Goal: Task Accomplishment & Management: Manage account settings

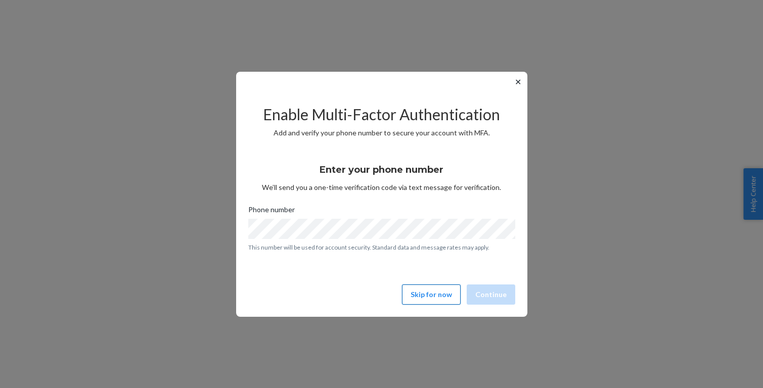
click at [430, 292] on button "Skip for now" at bounding box center [431, 295] width 59 height 20
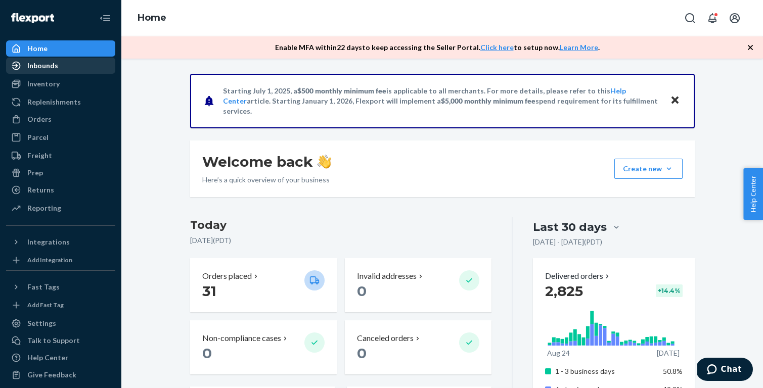
click at [55, 68] on div "Inbounds" at bounding box center [42, 66] width 31 height 10
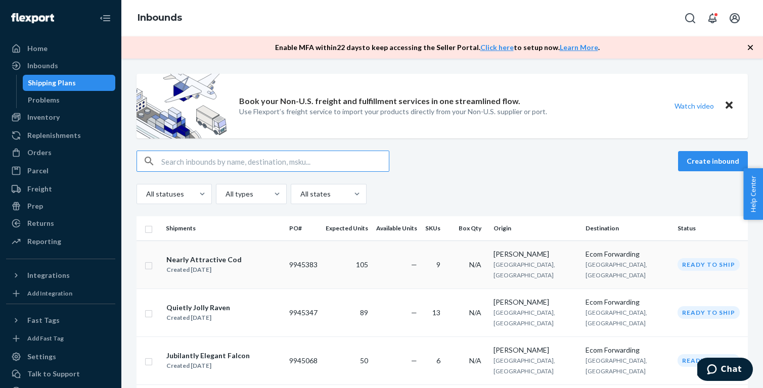
click at [196, 255] on div "Nearly Attractive Cod" at bounding box center [203, 260] width 75 height 10
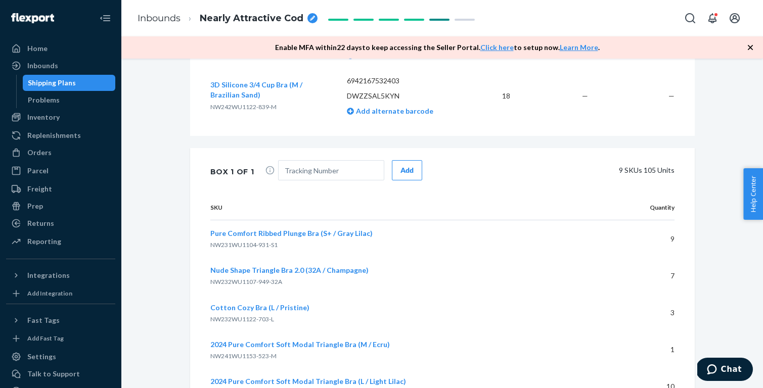
scroll to position [761, 0]
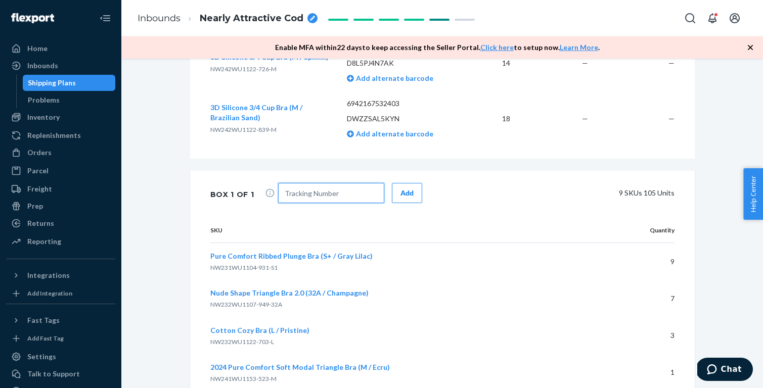
click at [343, 192] on input "text" at bounding box center [331, 193] width 106 height 20
paste input "1ZJ7278J0306282476"
type input "1ZJ7278J0306282476"
click at [407, 192] on div "Add" at bounding box center [407, 193] width 13 height 10
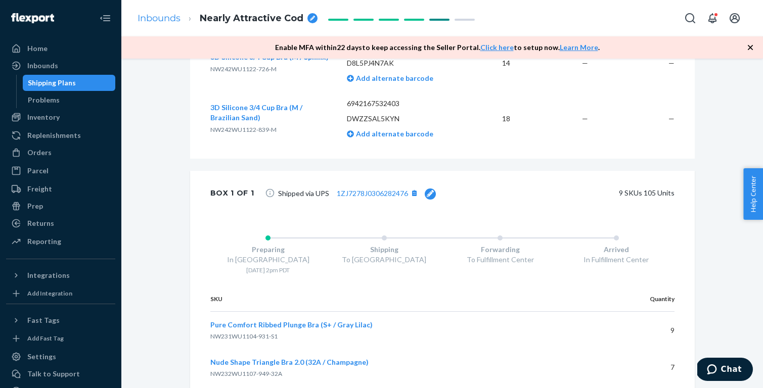
click at [168, 19] on link "Inbounds" at bounding box center [159, 18] width 43 height 11
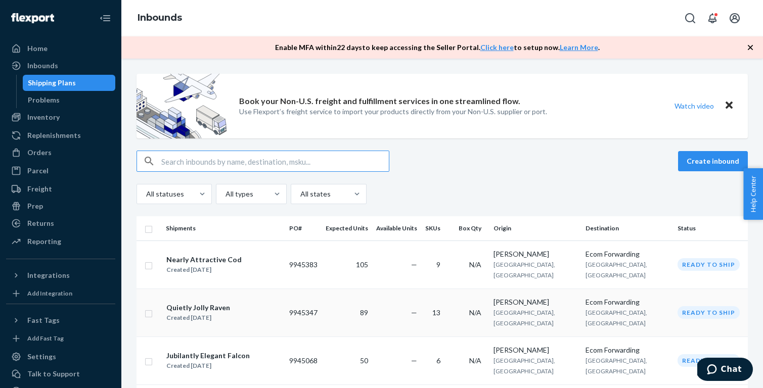
click at [241, 302] on div "Quietly Jolly Raven Created [DATE]" at bounding box center [223, 312] width 115 height 21
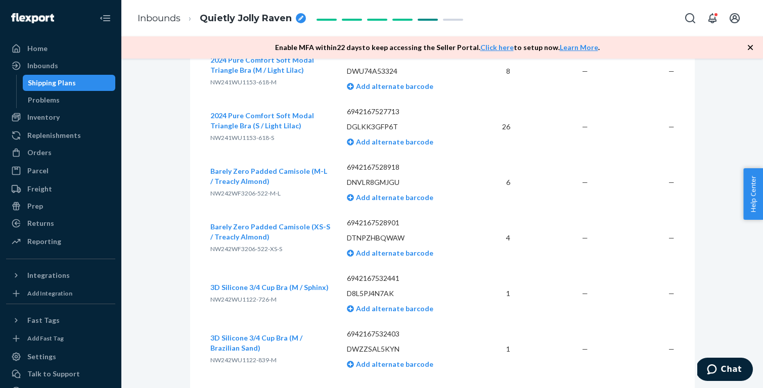
scroll to position [882, 0]
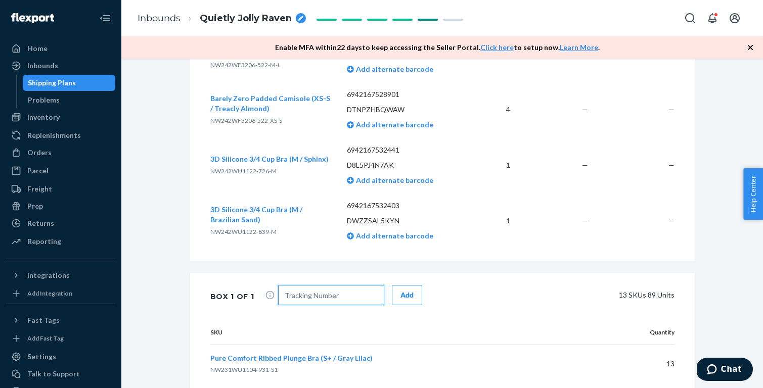
click at [325, 300] on input "text" at bounding box center [331, 295] width 106 height 20
paste input "1ZJ7278J0328633233"
type input "1ZJ7278J0328633233"
click at [401, 294] on div "Add" at bounding box center [407, 295] width 13 height 10
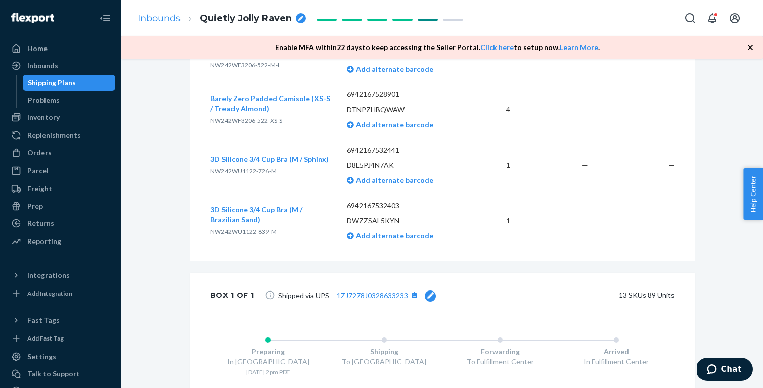
click at [168, 16] on link "Inbounds" at bounding box center [159, 18] width 43 height 11
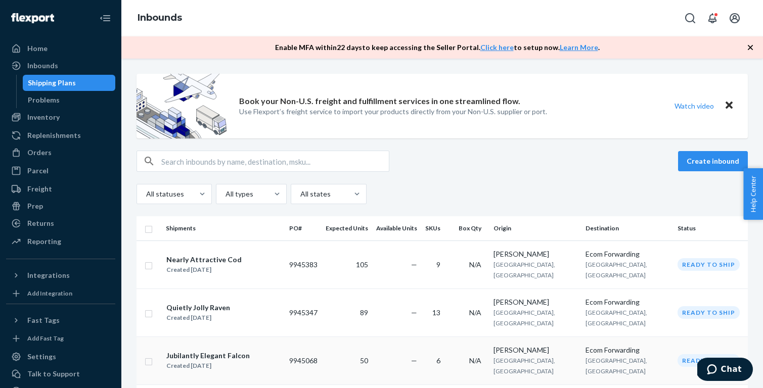
click at [268, 351] on div "Jubilantly Elegant Falcon Created [DATE]" at bounding box center [223, 361] width 115 height 21
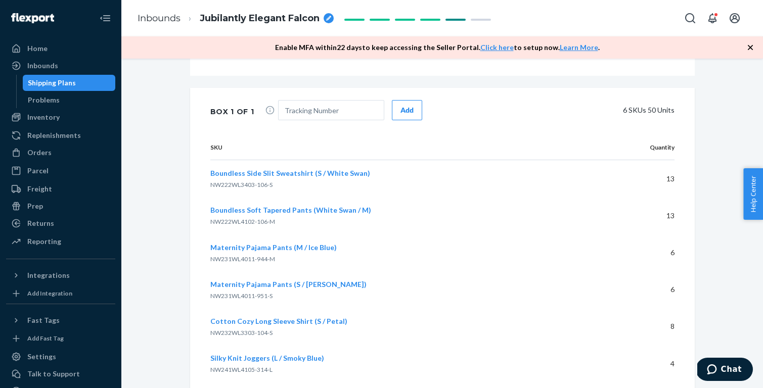
scroll to position [713, 0]
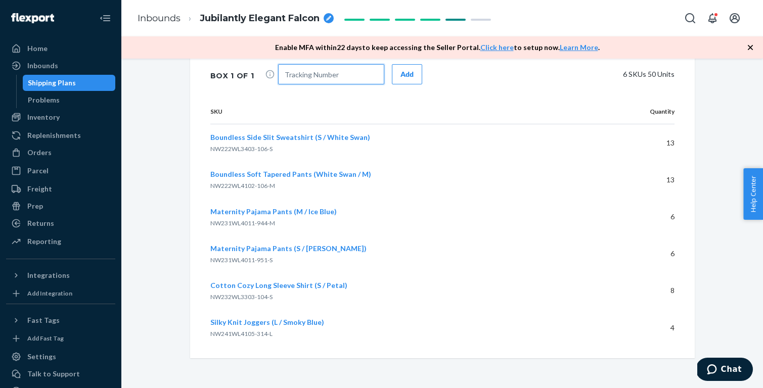
click at [328, 71] on input "text" at bounding box center [331, 74] width 106 height 20
paste input "1ZJ7278J0326522044"
type input "1ZJ7278J0326522044"
click at [395, 74] on button "Add" at bounding box center [407, 74] width 30 height 20
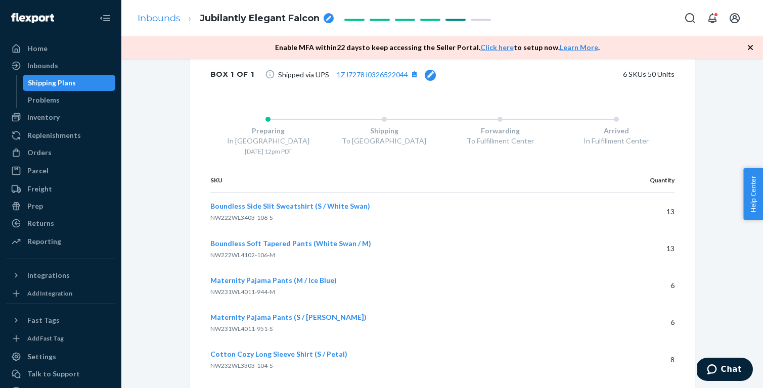
click at [166, 16] on link "Inbounds" at bounding box center [159, 18] width 43 height 11
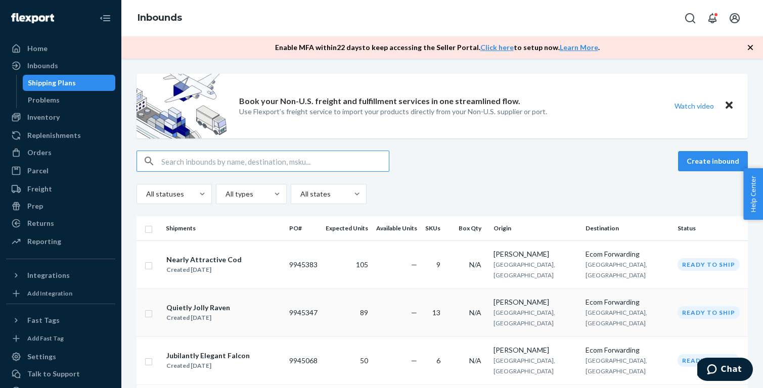
scroll to position [1, 0]
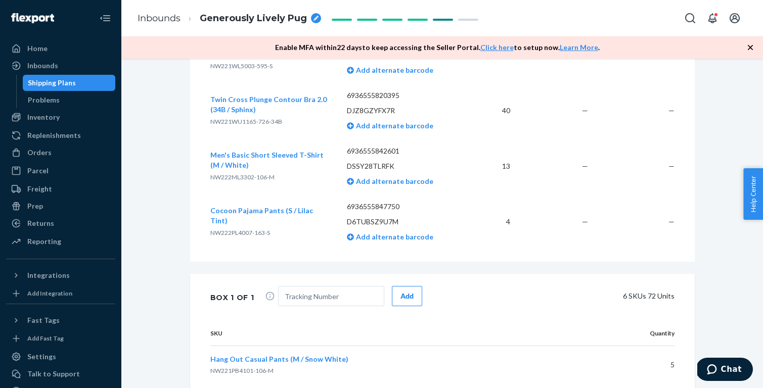
scroll to position [547, 0]
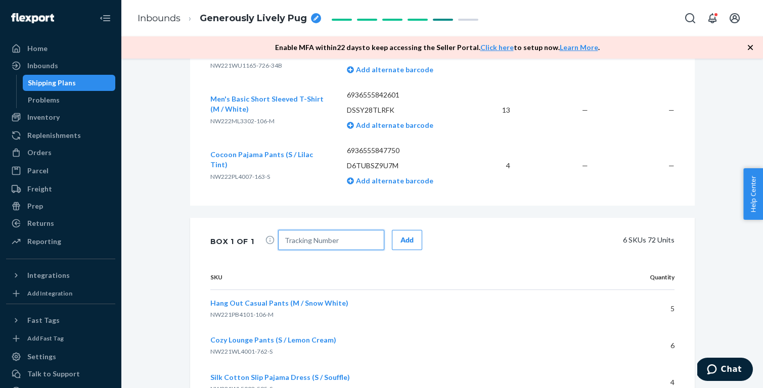
click at [343, 234] on input "text" at bounding box center [331, 240] width 106 height 20
paste input "1ZJ7278J0303844865"
type input "1ZJ7278J0303844865"
click at [404, 238] on div "Add" at bounding box center [407, 240] width 13 height 10
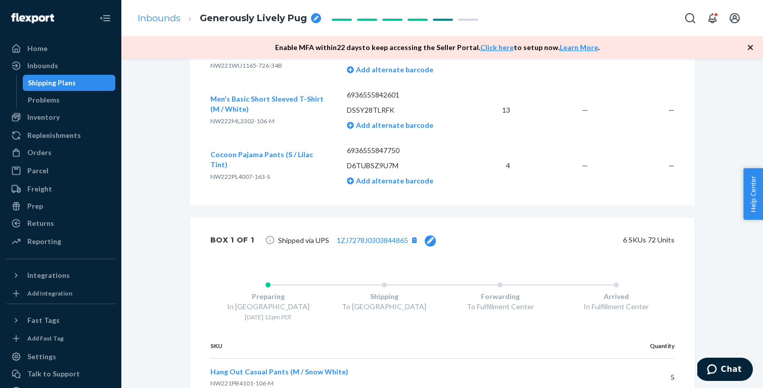
click at [170, 20] on link "Inbounds" at bounding box center [159, 18] width 43 height 11
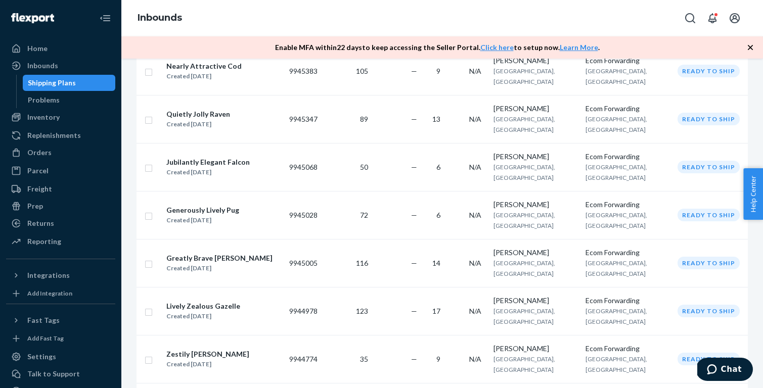
scroll to position [202, 0]
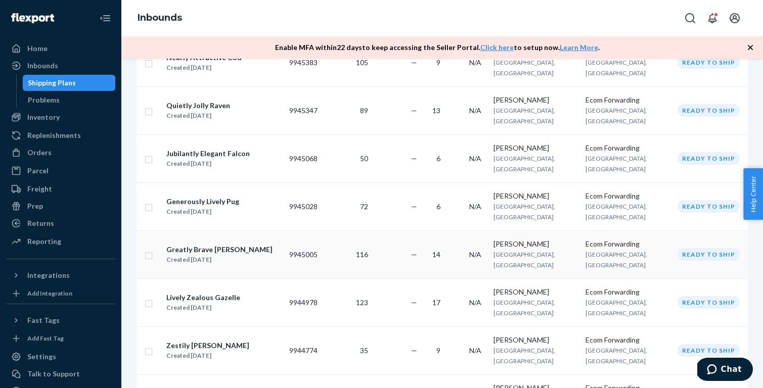
click at [240, 244] on div "Greatly Brave [PERSON_NAME] Created [DATE]" at bounding box center [223, 254] width 115 height 21
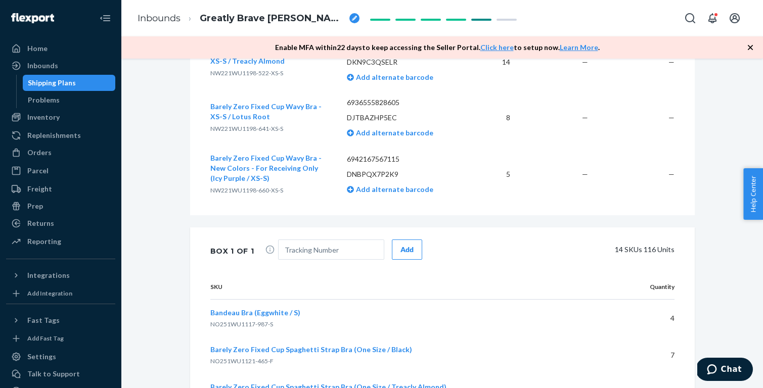
scroll to position [1023, 0]
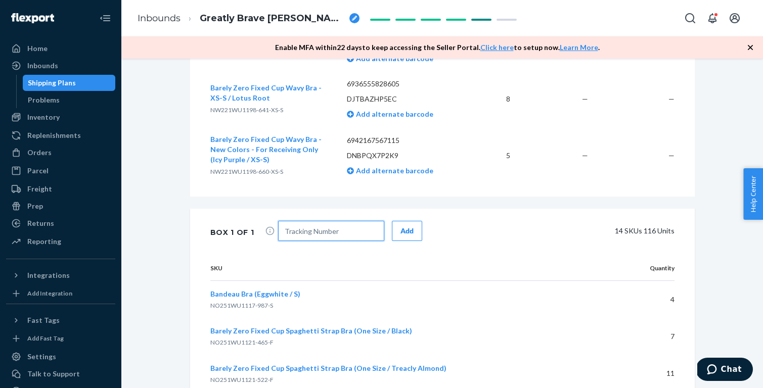
click at [318, 224] on input "text" at bounding box center [331, 231] width 106 height 20
paste input "1ZJ7278J0307712259"
type input "1ZJ7278J0307712259"
click at [412, 230] on button "Add" at bounding box center [407, 231] width 30 height 20
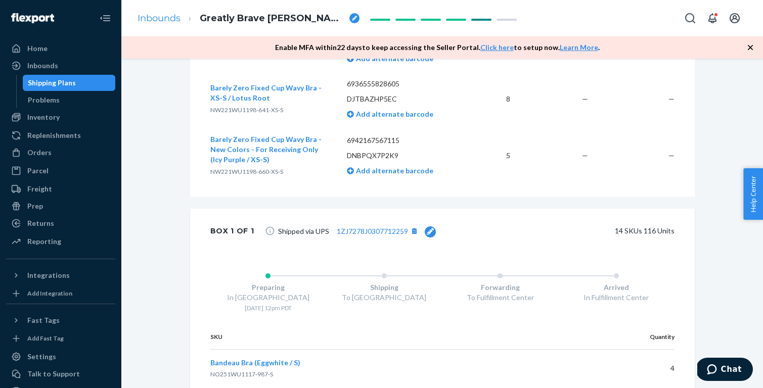
click at [167, 16] on link "Inbounds" at bounding box center [159, 18] width 43 height 11
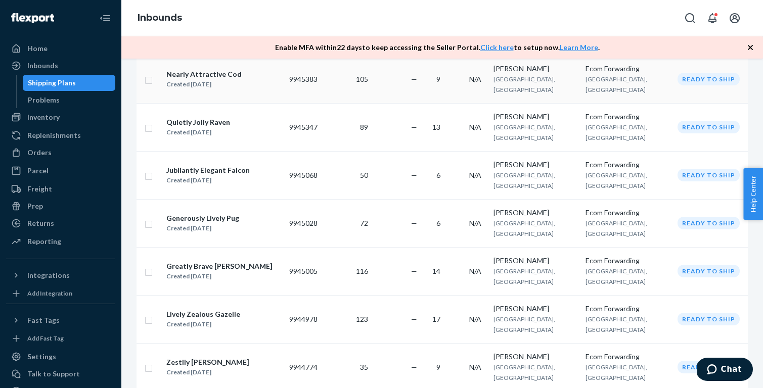
scroll to position [192, 0]
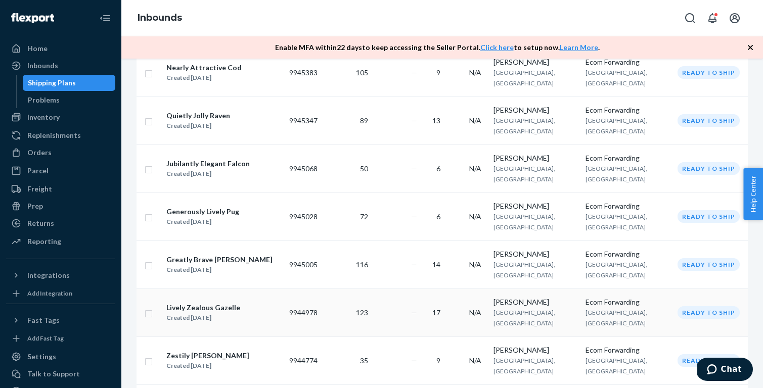
click at [243, 302] on div "Lively Zealous Gazelle Created [DATE]" at bounding box center [223, 312] width 115 height 21
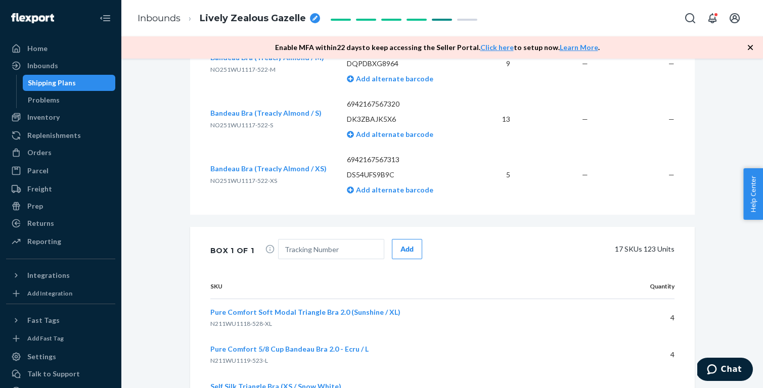
scroll to position [1237, 0]
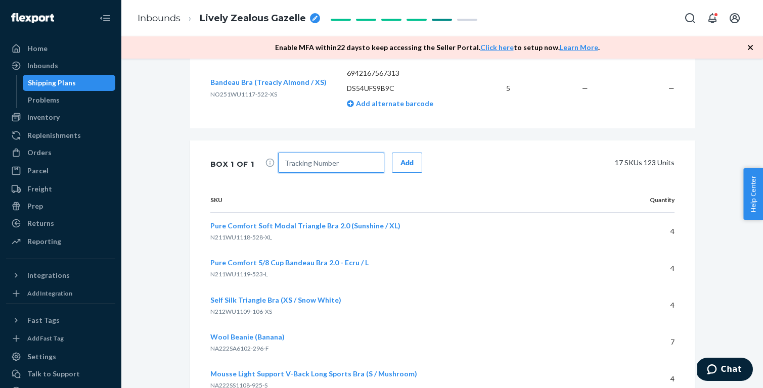
click at [354, 166] on input "text" at bounding box center [331, 163] width 106 height 20
paste input "1ZJ7278J0338849027"
type input "1ZJ7278J0338849027"
click at [402, 162] on div "Add" at bounding box center [407, 163] width 13 height 10
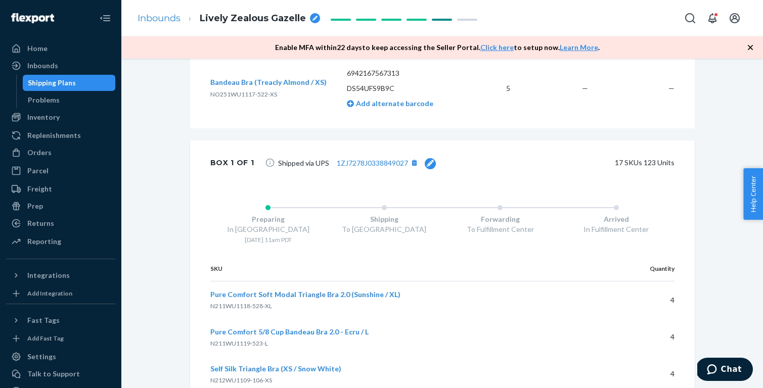
click at [164, 20] on link "Inbounds" at bounding box center [159, 18] width 43 height 11
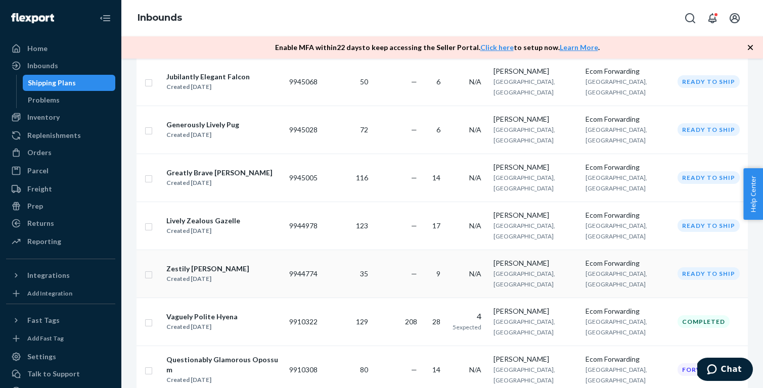
scroll to position [280, 0]
click at [235, 274] on div "Created [DATE]" at bounding box center [207, 279] width 83 height 10
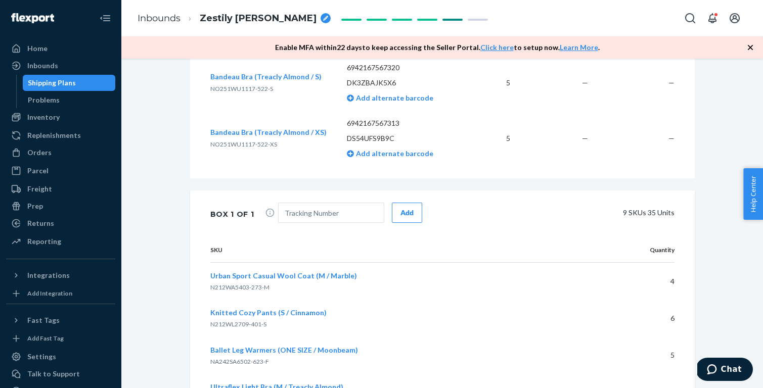
scroll to position [764, 0]
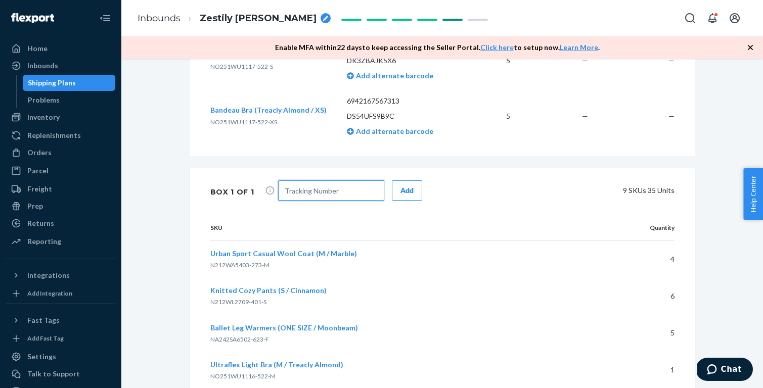
click at [316, 188] on input "text" at bounding box center [331, 191] width 106 height 20
paste input "1ZJ7278J0315384643"
type input "1ZJ7278J0315384643"
click at [401, 187] on div "Add" at bounding box center [407, 191] width 13 height 10
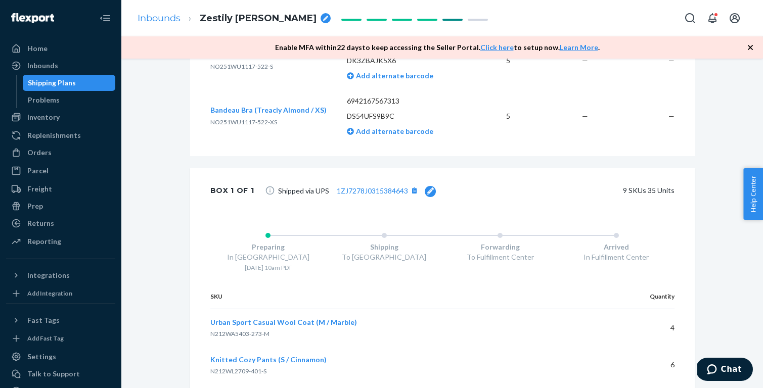
click at [161, 16] on link "Inbounds" at bounding box center [159, 18] width 43 height 11
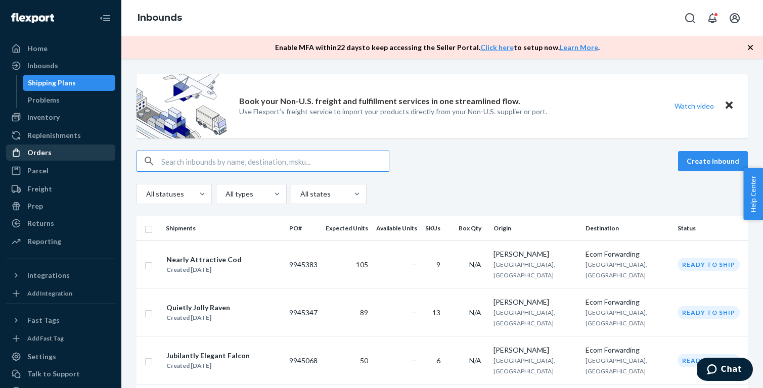
click at [38, 152] on div "Orders" at bounding box center [39, 153] width 24 height 10
